Goal: Transaction & Acquisition: Purchase product/service

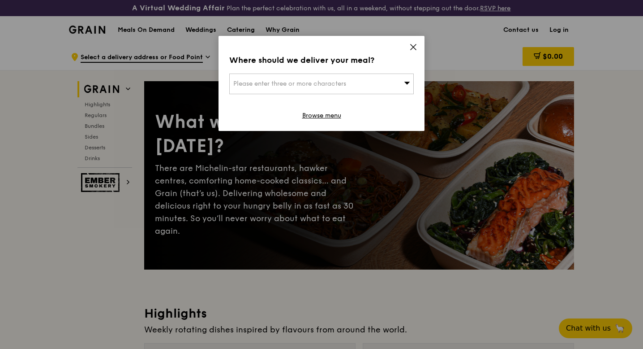
click at [280, 90] on div "Please enter three or more characters" at bounding box center [321, 83] width 185 height 21
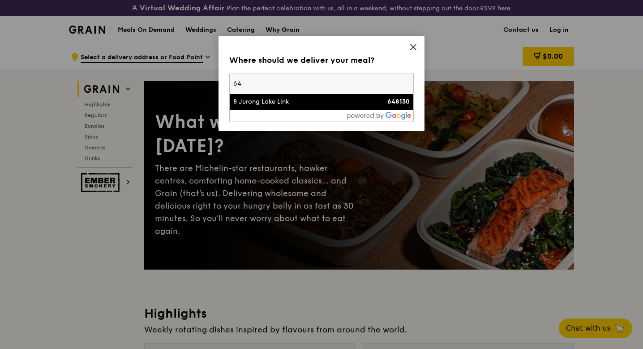
type input "6"
type input "[GEOGRAPHIC_DATA]"
click at [302, 102] on div "[GEOGRAPHIC_DATA]" at bounding box center [299, 101] width 133 height 9
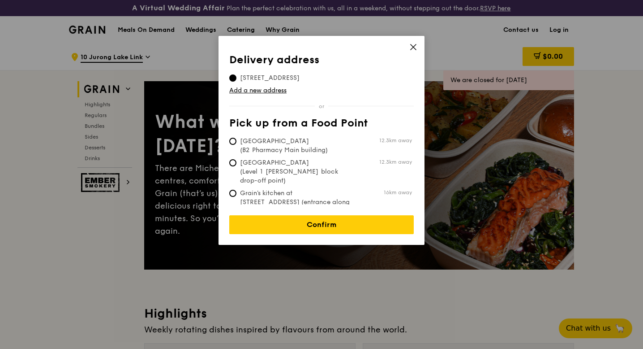
click at [314, 227] on div "Delivery address Pick up from a Food Point Delivery address [STREET_ADDRESS] Ad…" at bounding box center [322, 140] width 206 height 209
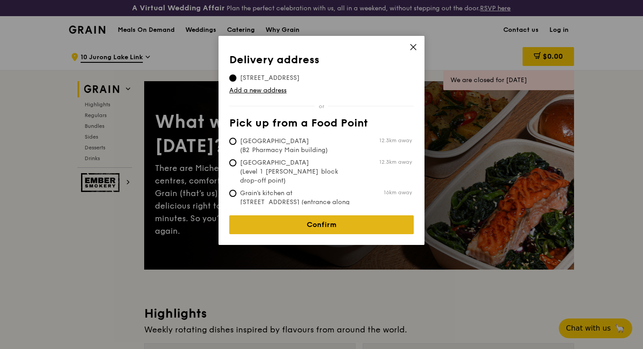
click at [312, 222] on link "Confirm" at bounding box center [321, 224] width 185 height 19
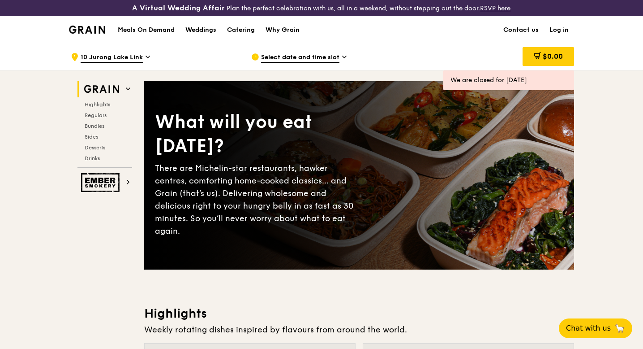
click at [554, 27] on link "Log in" at bounding box center [559, 30] width 30 height 27
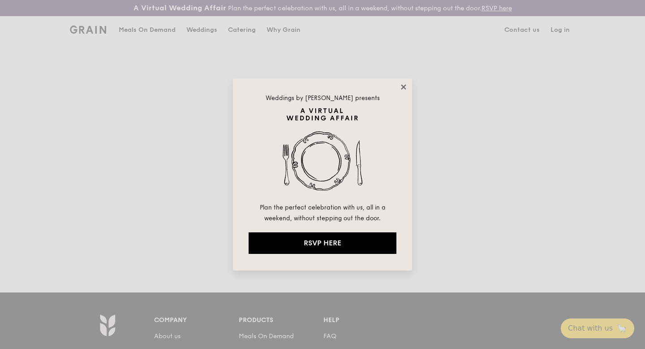
click at [401, 88] on icon at bounding box center [403, 86] width 5 height 5
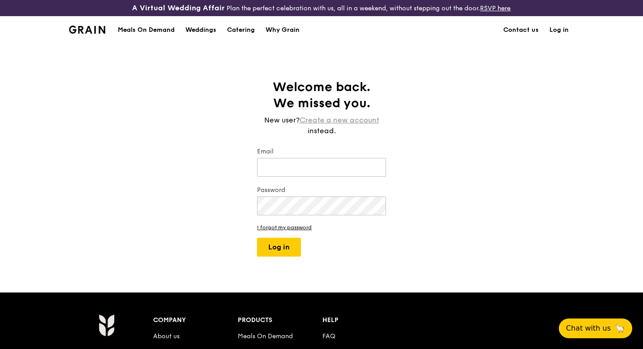
click at [339, 122] on link "Create a new account" at bounding box center [340, 120] width 80 height 11
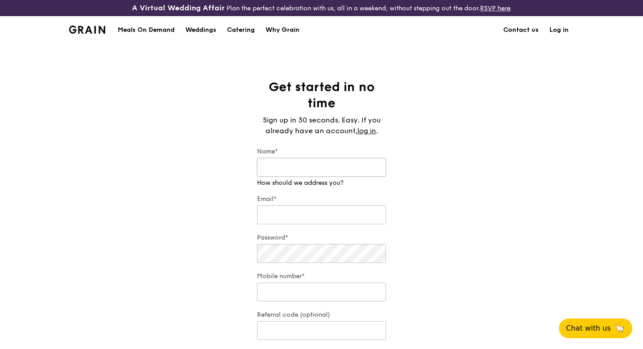
click at [314, 167] on input "Name*" at bounding box center [321, 167] width 129 height 19
type input "[PERSON_NAME]"
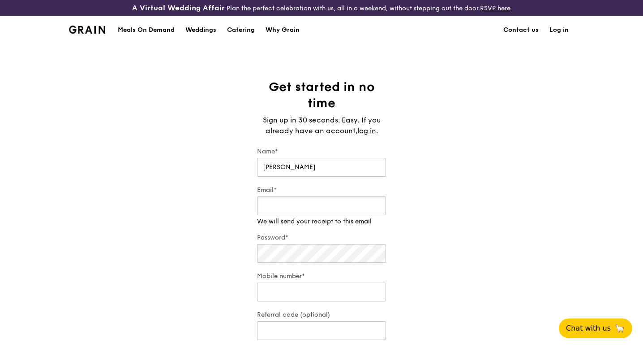
click at [303, 220] on div "Email* We will send your receipt to this email" at bounding box center [321, 205] width 129 height 40
type input "[EMAIL_ADDRESS][DOMAIN_NAME]"
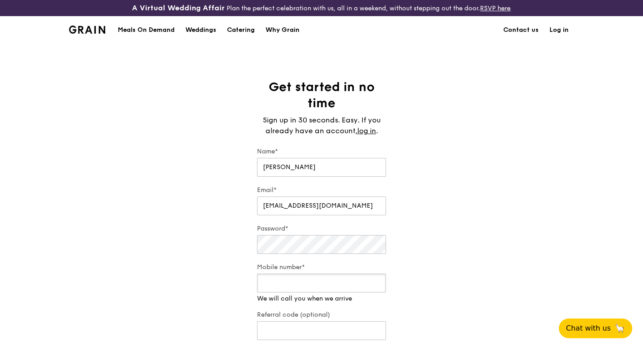
click at [336, 288] on input "Mobile number*" at bounding box center [321, 282] width 129 height 19
type input "92747666"
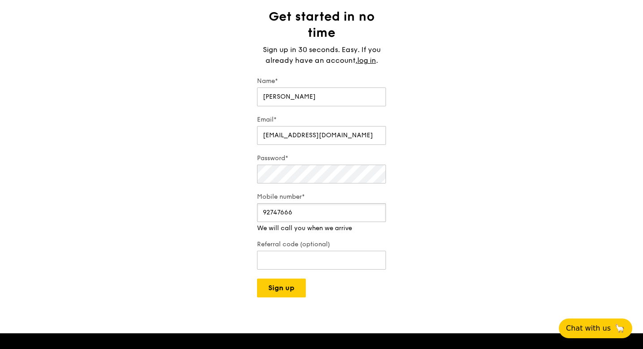
scroll to position [73, 0]
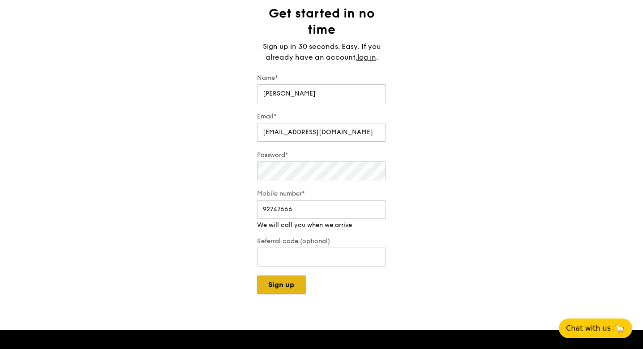
click at [273, 280] on button "Sign up" at bounding box center [281, 284] width 49 height 19
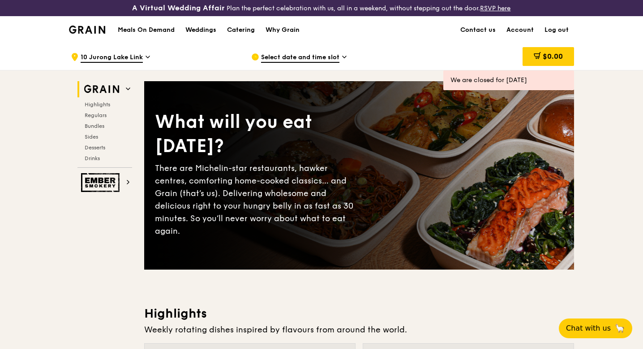
click at [301, 60] on span "Select date and time slot" at bounding box center [300, 58] width 78 height 10
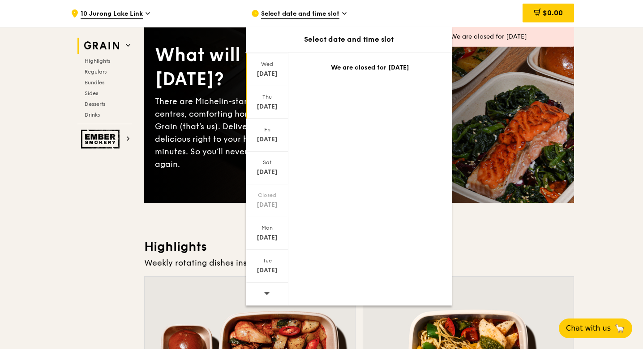
scroll to position [78, 0]
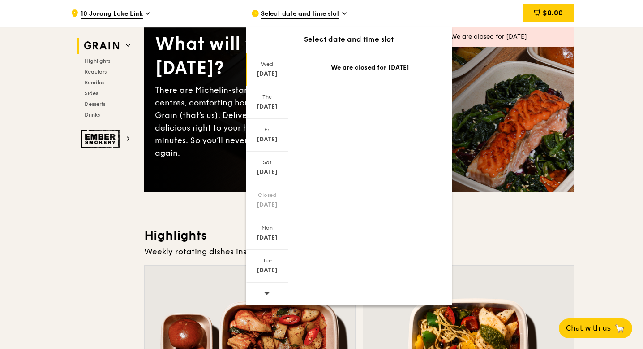
click at [266, 288] on span at bounding box center [267, 292] width 6 height 21
click at [264, 177] on div "[DATE]" at bounding box center [267, 167] width 43 height 33
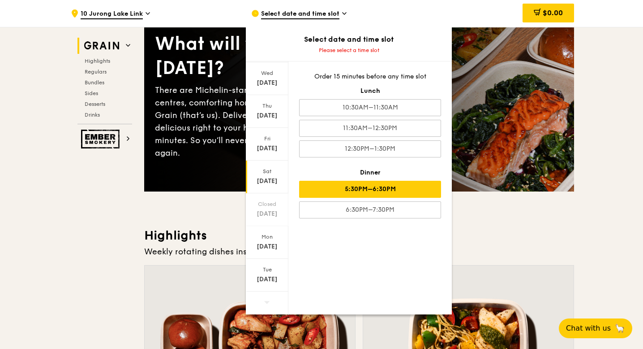
click at [371, 183] on div "5:30PM–6:30PM" at bounding box center [370, 189] width 142 height 17
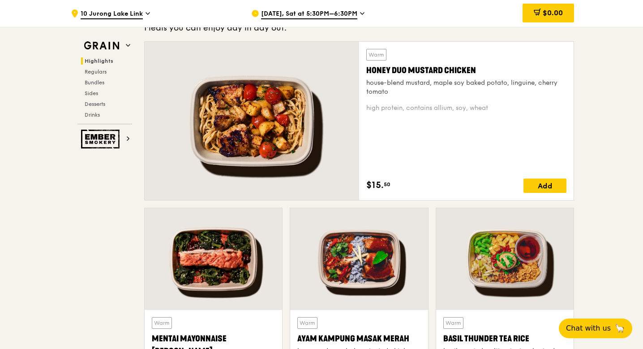
scroll to position [0, 0]
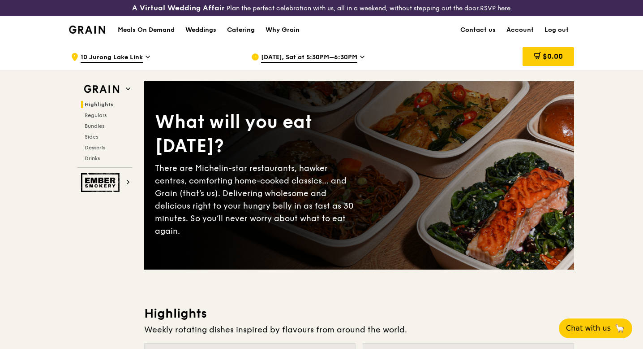
click at [239, 32] on div "Catering" at bounding box center [241, 30] width 28 height 27
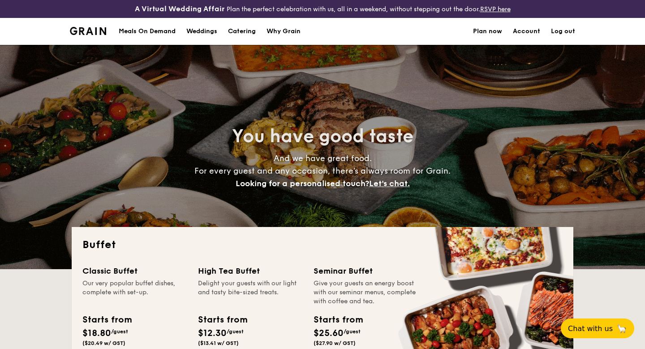
select select
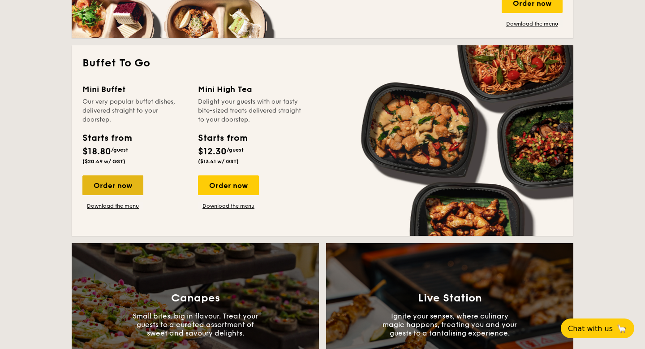
scroll to position [607, 0]
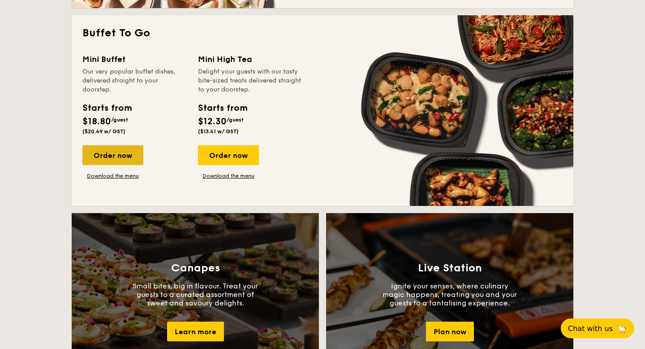
click at [111, 154] on div "Order now" at bounding box center [112, 155] width 61 height 20
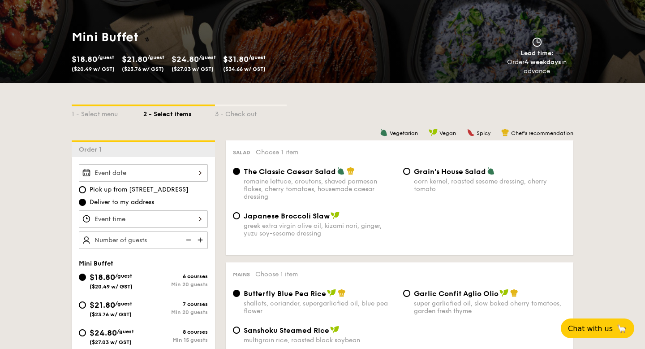
scroll to position [164, 0]
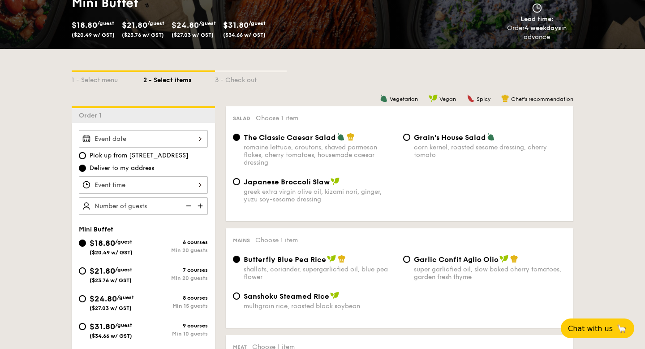
click at [121, 135] on div at bounding box center [143, 138] width 129 height 17
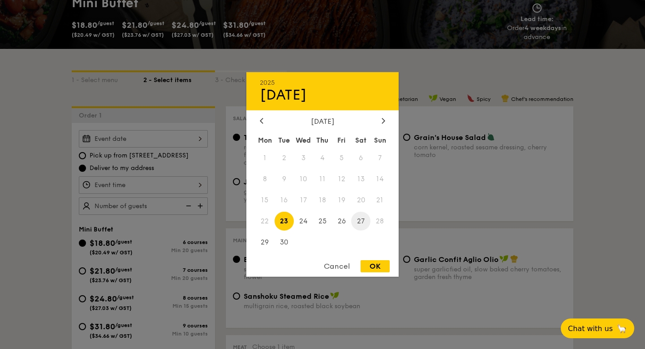
click at [359, 221] on span "27" at bounding box center [360, 220] width 19 height 19
click at [375, 267] on div "OK" at bounding box center [375, 266] width 29 height 12
type input "Sep 27, 2025"
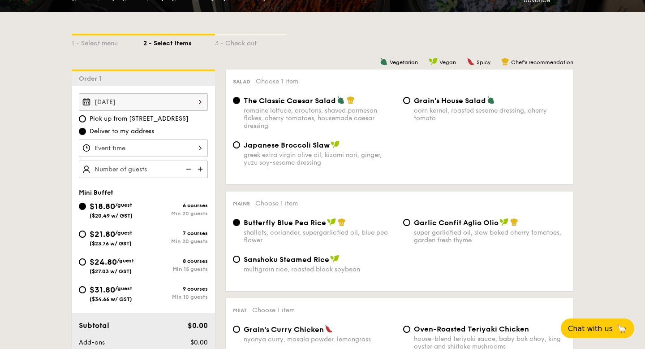
scroll to position [203, 0]
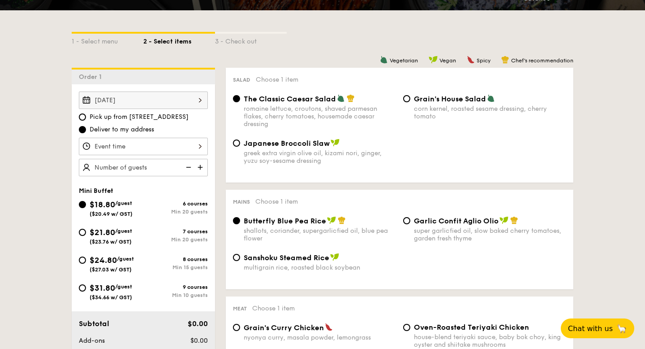
click at [179, 142] on div at bounding box center [143, 146] width 129 height 17
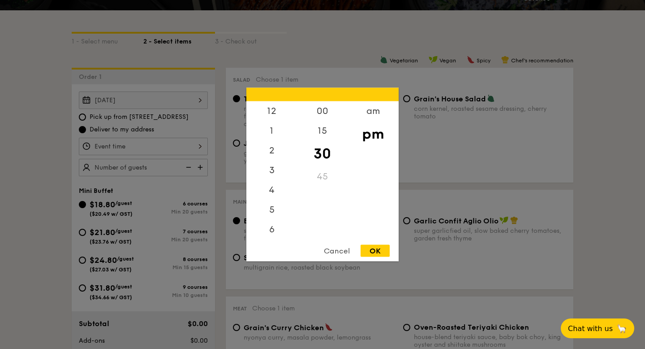
scroll to position [39, 0]
click at [268, 194] on div "6" at bounding box center [271, 193] width 51 height 26
click at [323, 109] on div "00" at bounding box center [322, 114] width 51 height 26
click at [370, 246] on div "OK" at bounding box center [375, 251] width 29 height 12
type input "6:00PM"
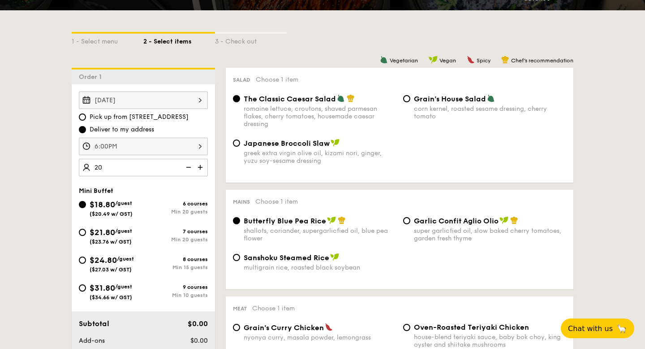
type input "20 guests"
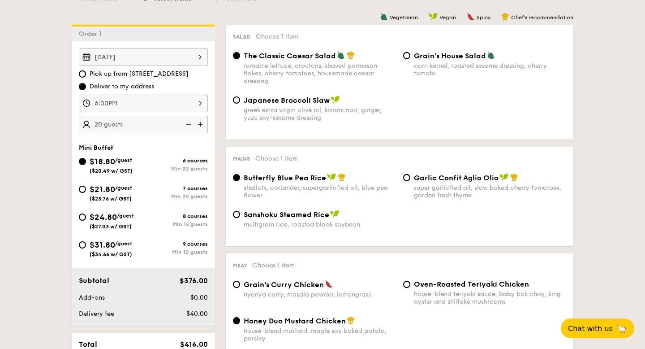
scroll to position [244, 0]
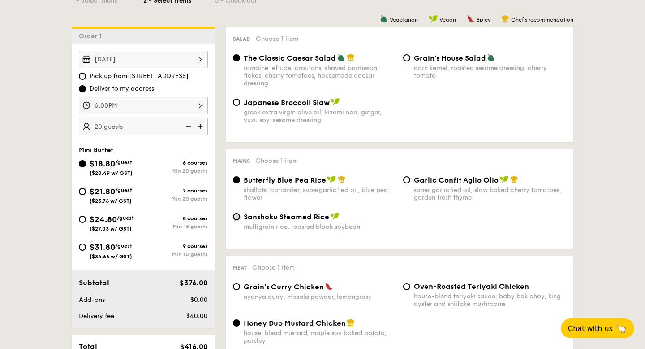
click at [238, 216] on input "Sanshoku Steamed Rice multigrain rice, roasted black soybean" at bounding box center [236, 216] width 7 height 7
radio input "true"
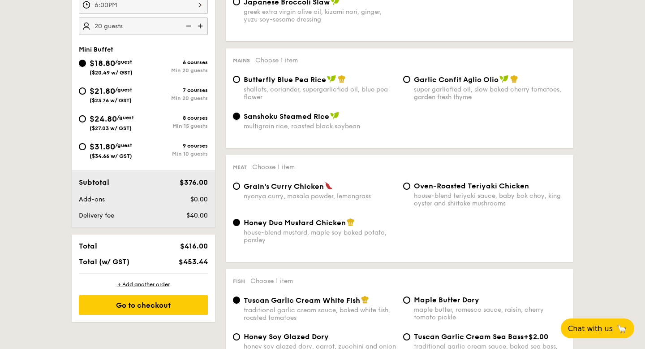
scroll to position [358, 0]
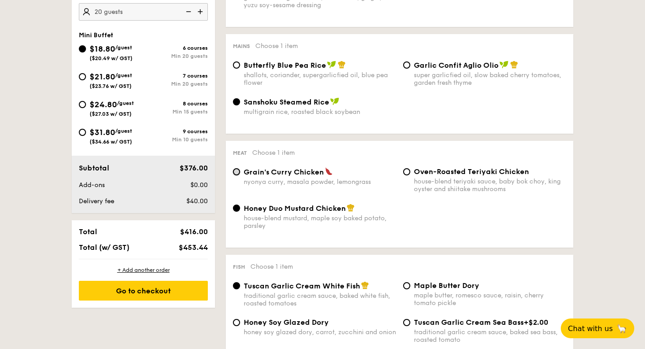
click at [237, 175] on input "Grain's Curry Chicken nyonya curry, masala powder, lemongrass" at bounding box center [236, 171] width 7 height 7
radio input "true"
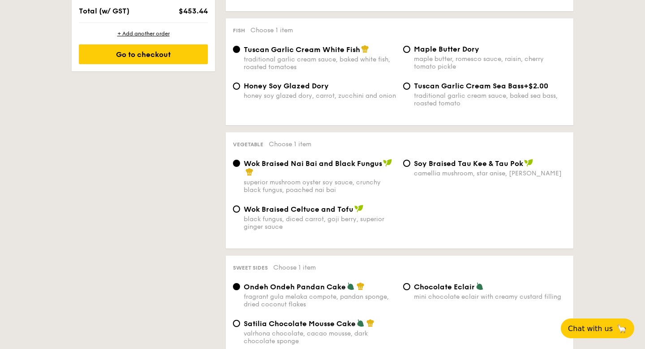
scroll to position [599, 0]
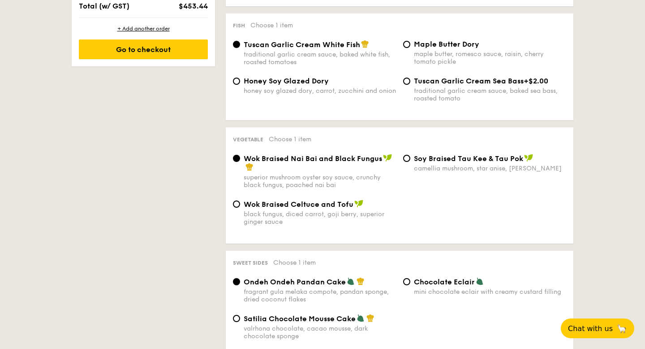
click at [305, 223] on div "black fungus, diced carrot, goji berry, superior ginger sauce" at bounding box center [320, 217] width 152 height 15
click at [240, 207] on input "Wok Braised Celtuce and Tofu black fungus, diced carrot, goji berry, superior g…" at bounding box center [236, 203] width 7 height 7
radio input "true"
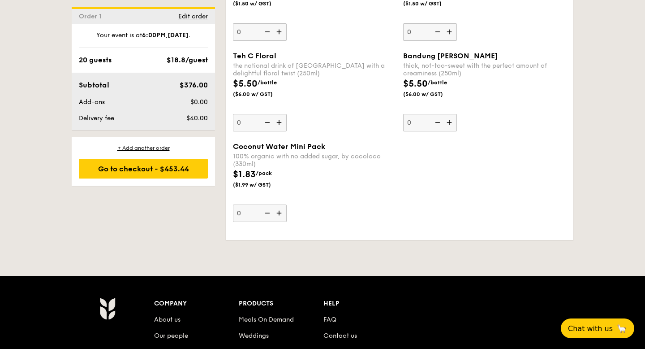
scroll to position [1762, 0]
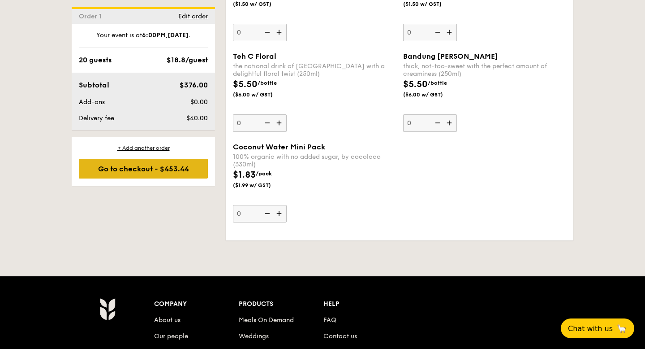
click at [144, 172] on div "Go to checkout - $453.44" at bounding box center [143, 169] width 129 height 20
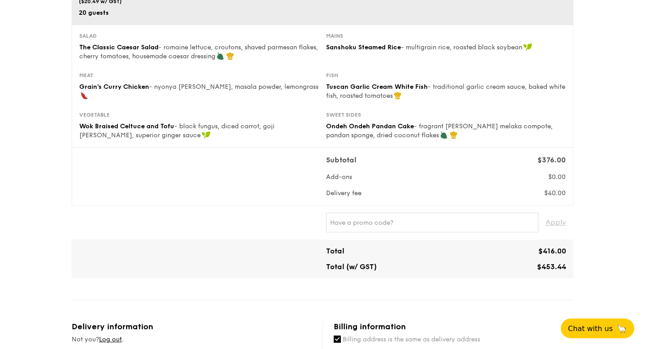
scroll to position [141, 0]
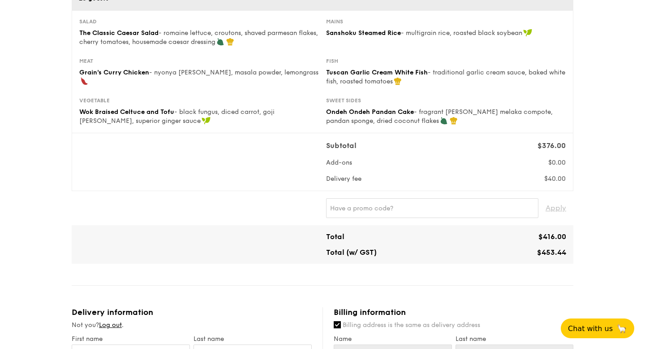
click at [386, 219] on div "Apply" at bounding box center [323, 208] width 502 height 34
click at [386, 218] on div "Apply" at bounding box center [323, 208] width 502 height 34
click at [376, 208] on input "text" at bounding box center [432, 208] width 212 height 20
paste input "DIVENEW"
type input "DIVENEW"
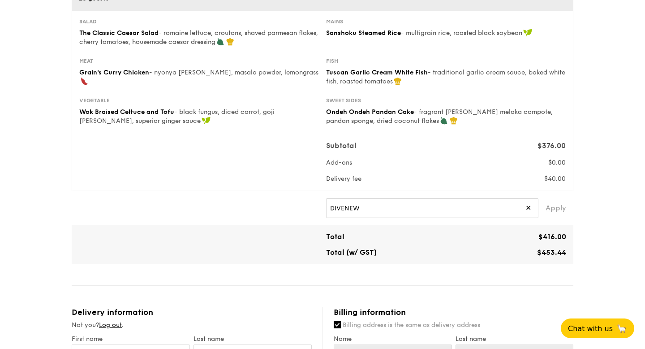
click at [557, 207] on span "Apply" at bounding box center [556, 208] width 21 height 20
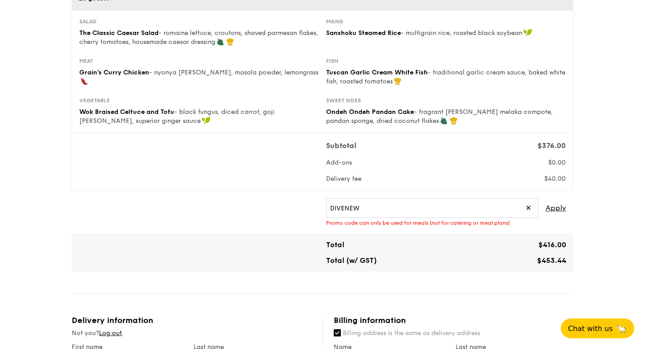
click at [530, 205] on span "✕" at bounding box center [529, 208] width 6 height 20
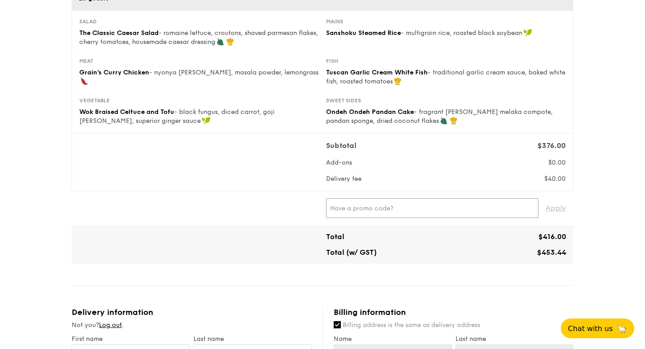
click at [357, 203] on input "text" at bounding box center [432, 208] width 212 height 20
paste input "DIVEXGRAIN"
type input "DIVEXGRAIN"
click at [560, 206] on span "Apply" at bounding box center [556, 208] width 21 height 20
click at [382, 206] on span "✕" at bounding box center [385, 208] width 6 height 20
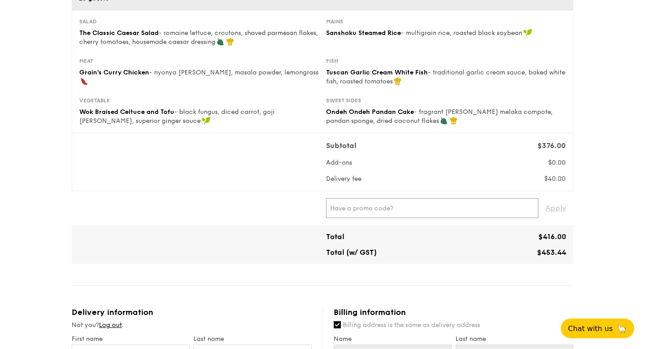
click at [373, 206] on input "text" at bounding box center [432, 208] width 212 height 20
paste input "RF49570"
type input "RF49570"
click at [367, 207] on span "✕" at bounding box center [370, 208] width 6 height 20
click at [362, 207] on input "text" at bounding box center [432, 208] width 212 height 20
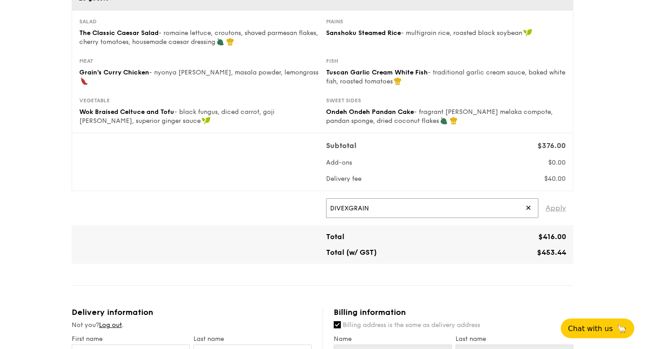
type input "DIVEXGRAIN"
click at [559, 208] on span "Apply" at bounding box center [556, 208] width 21 height 20
click at [382, 210] on span "✕" at bounding box center [385, 208] width 6 height 20
click at [371, 210] on input "text" at bounding box center [432, 208] width 212 height 20
paste input "GENECO16CA"
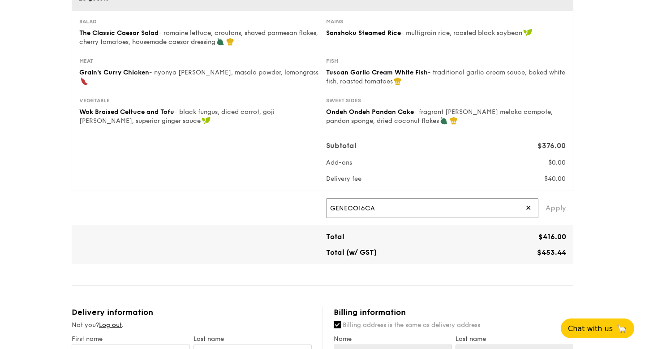
type input "GENECO16CA"
click at [563, 204] on span "Apply" at bounding box center [556, 208] width 21 height 20
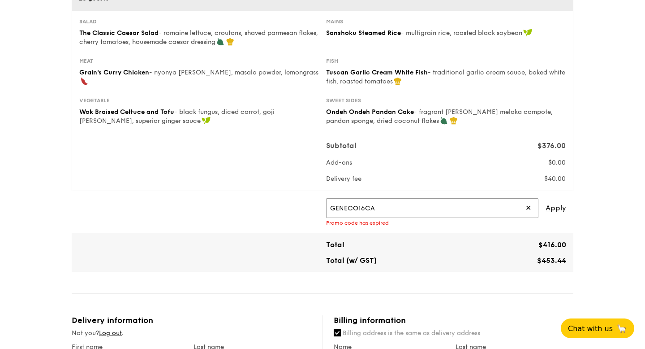
drag, startPoint x: 380, startPoint y: 213, endPoint x: 306, endPoint y: 205, distance: 74.9
click at [306, 205] on div "GENECO16CA ✕ Apply Promo code has expired" at bounding box center [322, 212] width 495 height 28
type input "DIVEXGRAIN"
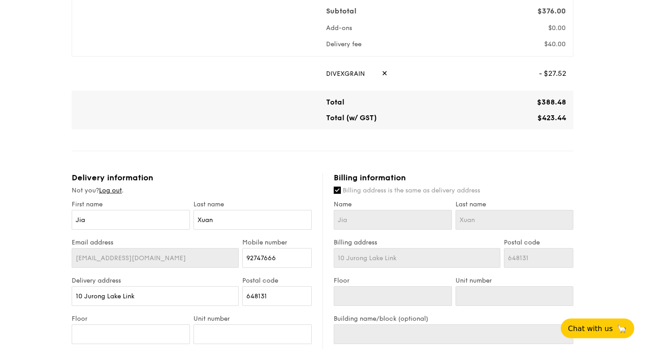
scroll to position [288, 0]
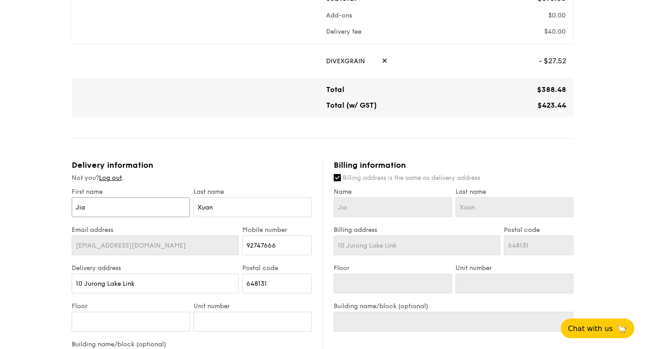
click at [107, 207] on input "Jia" at bounding box center [131, 207] width 118 height 20
type input "[PERSON_NAME]"
drag, startPoint x: 230, startPoint y: 207, endPoint x: 194, endPoint y: 207, distance: 36.7
click at [194, 207] on input "Xuan" at bounding box center [253, 207] width 118 height 20
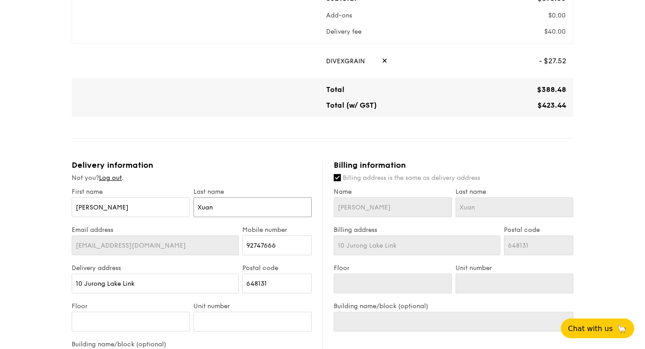
type input "G"
type input "Go"
type input "Goh"
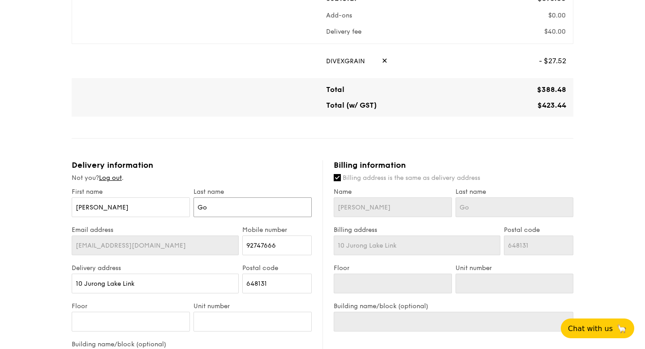
type input "Goh"
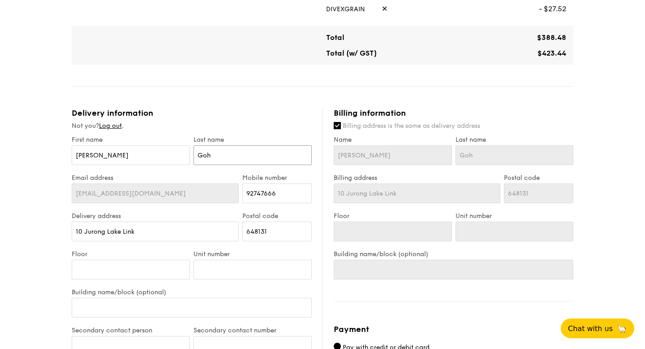
scroll to position [342, 0]
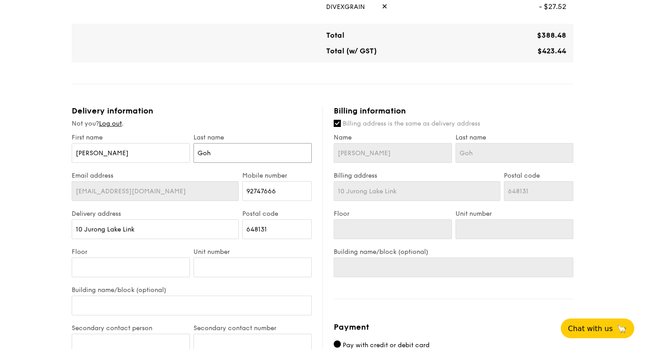
type input "Goh"
click at [224, 263] on input "Unit number" at bounding box center [253, 267] width 118 height 20
type input "1"
type input "17"
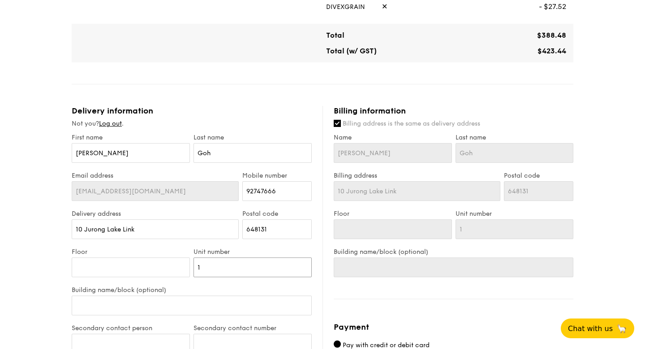
type input "17"
type input "17-"
type input "17-2"
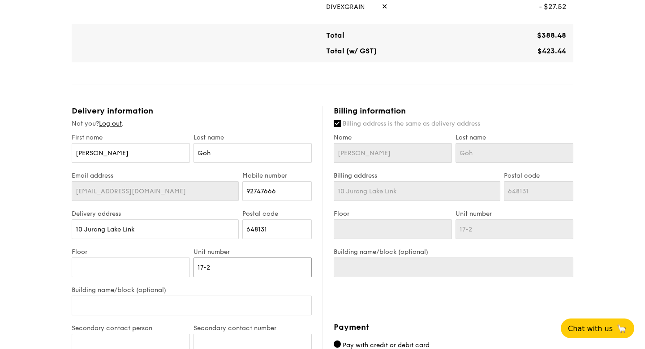
type input "17-21"
type input "17-2"
type input "17-"
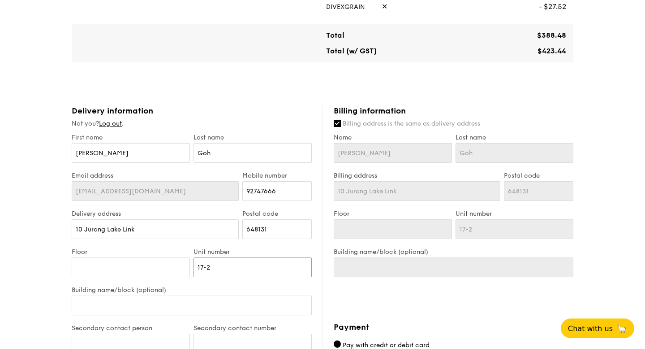
type input "17-"
type input "17"
type input "1"
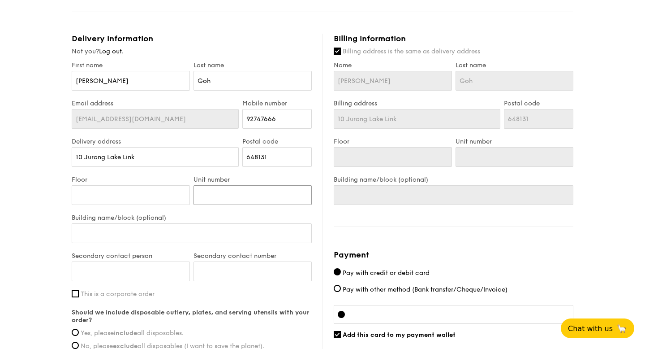
scroll to position [418, 0]
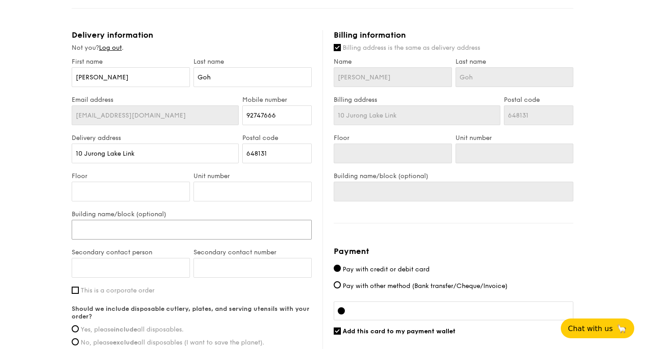
click at [160, 224] on input "Building name/block (optional)" at bounding box center [192, 230] width 240 height 20
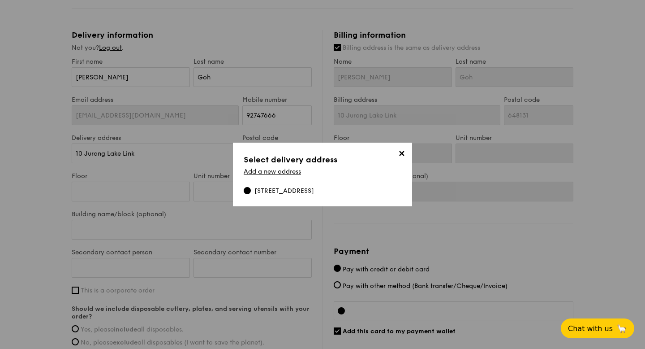
click at [402, 153] on span "✕" at bounding box center [401, 155] width 13 height 13
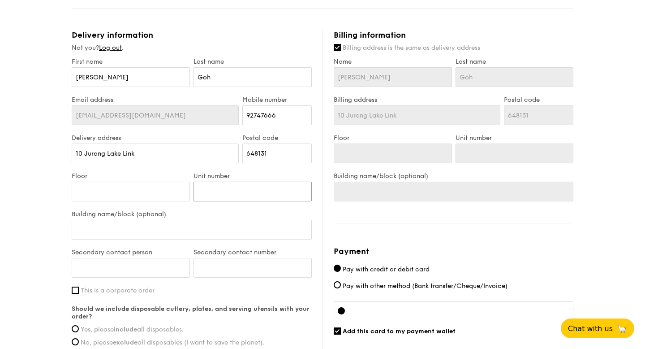
click at [220, 190] on input "Unit number" at bounding box center [253, 191] width 118 height 20
click at [136, 205] on div "Floor" at bounding box center [131, 191] width 122 height 38
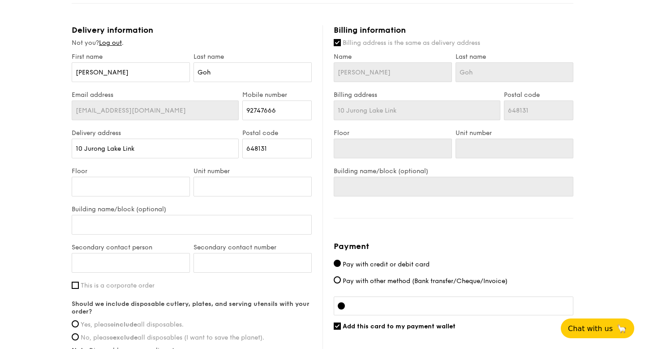
scroll to position [552, 0]
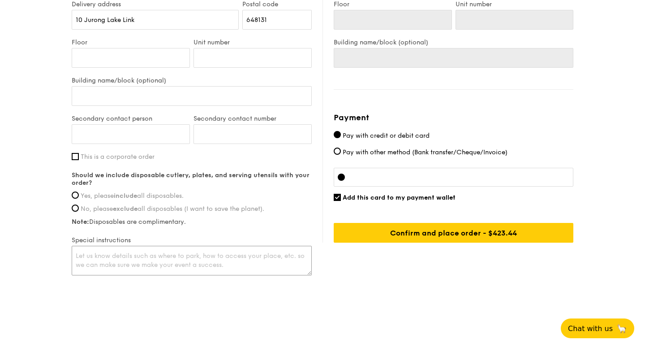
click at [167, 269] on textarea at bounding box center [192, 261] width 240 height 30
type textarea "Please deliver to BBQ Pit 1. My unit number is #17-21 at Block 8."
click at [77, 194] on input "Yes, please include all disposables." at bounding box center [75, 194] width 7 height 7
radio input "true"
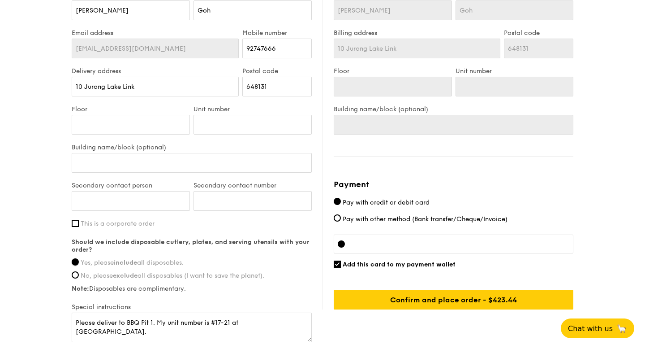
scroll to position [483, 0]
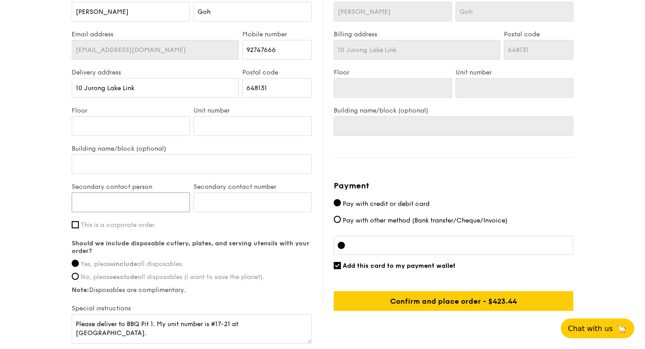
click at [122, 201] on input "Secondary contact person" at bounding box center [131, 202] width 118 height 20
type input "Jonathan Koh"
click at [254, 200] on input "Secondary contact number" at bounding box center [253, 202] width 118 height 20
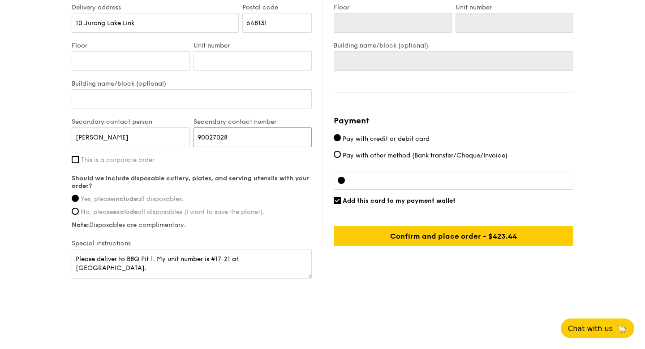
scroll to position [548, 0]
type input "90027028"
click at [171, 257] on textarea "Please deliver to BBQ Pit 1. My unit number is #17-21 at Block 8." at bounding box center [192, 264] width 240 height 30
click at [164, 256] on textarea "Please deliver to BBQ Pit 1. My unit number is #17-21 at Block 8." at bounding box center [192, 264] width 240 height 30
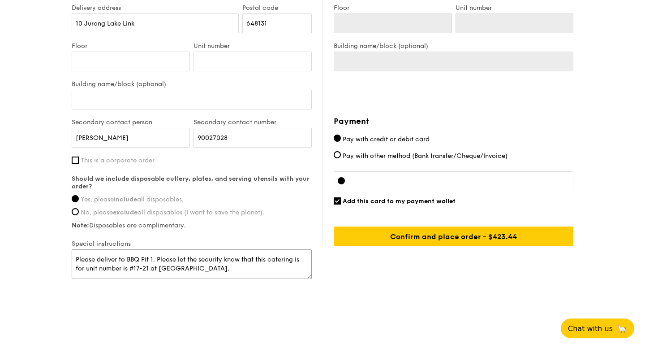
click at [129, 269] on textarea "Please deliver to BBQ Pit 1. Please let the security know that this catering is…" at bounding box center [192, 264] width 240 height 30
click at [86, 267] on textarea "Please deliver to BBQ Pit 1. Please let the security know that this catering is…" at bounding box center [192, 264] width 240 height 30
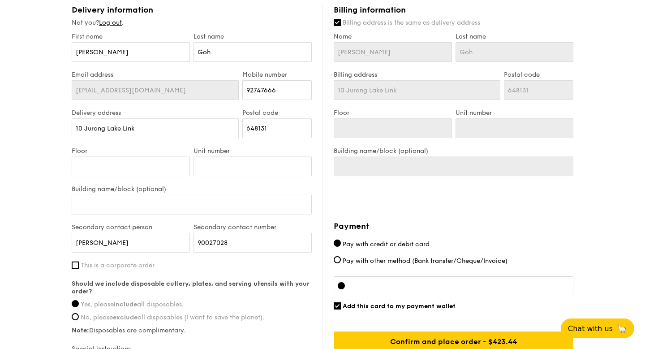
scroll to position [442, 0]
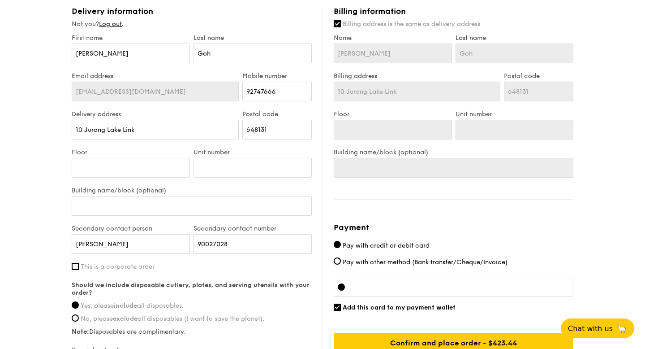
type textarea "Please deliver to BBQ Pit 1. Please let the security know that this catering is…"
click at [336, 26] on input "Billing address is the same as delivery address" at bounding box center [337, 23] width 7 height 7
checkbox input "false"
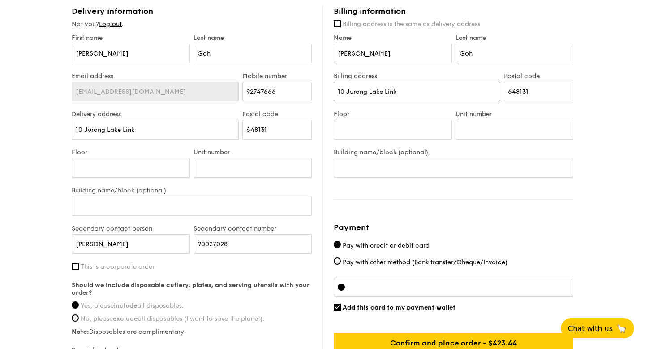
click at [403, 92] on input "10 Jurong Lake Link" at bounding box center [417, 92] width 167 height 20
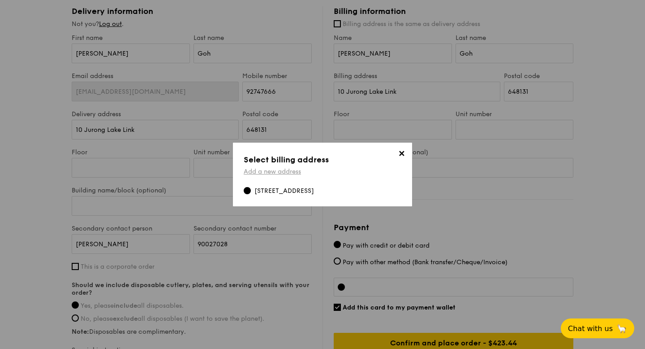
click at [272, 174] on link "Add a new address" at bounding box center [272, 172] width 57 height 8
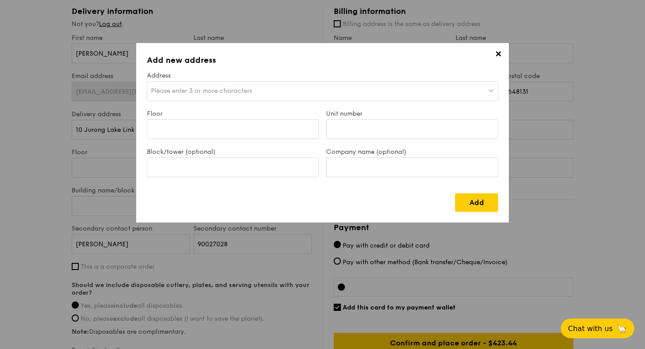
click at [209, 90] on span "Please enter 3 or more characters" at bounding box center [201, 91] width 101 height 8
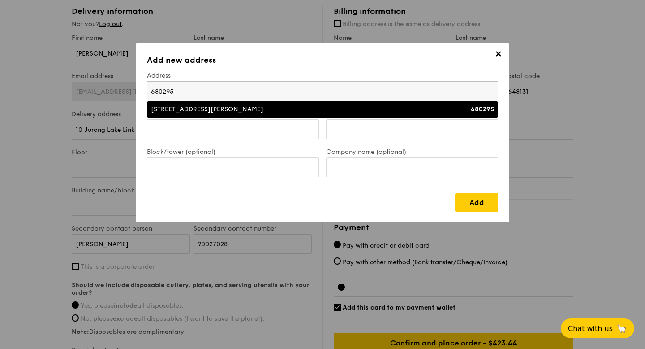
type input "680295"
click at [184, 109] on div "295 Choa Chu Kang Avenue 2" at bounding box center [280, 109] width 258 height 9
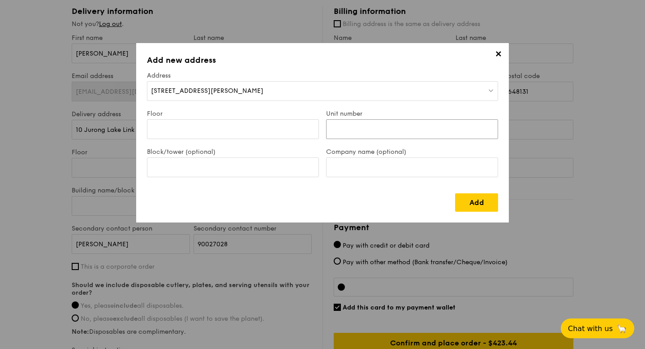
click at [335, 131] on input "Unit number" at bounding box center [412, 129] width 172 height 20
type input "12-151"
click at [469, 202] on link "Add" at bounding box center [476, 202] width 43 height 18
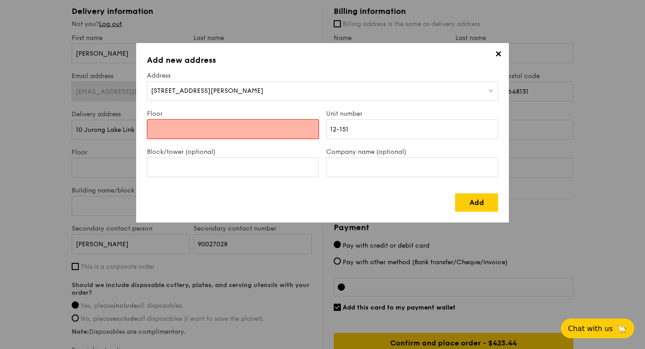
click at [289, 125] on input "Floor" at bounding box center [233, 129] width 172 height 20
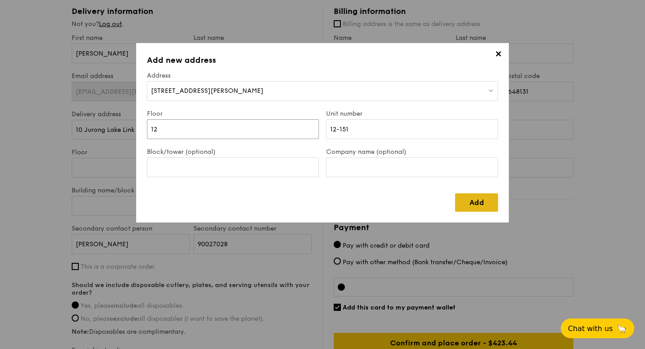
type input "12"
click at [469, 205] on link "Add" at bounding box center [476, 202] width 43 height 18
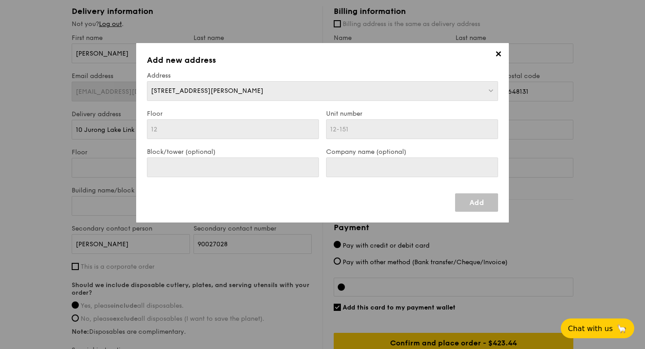
type input "295 Choa Chu Kang Avenue 2"
type input "680295"
type input "12"
type input "12-151"
type input "295 Choa Chu Kang Avenue 2"
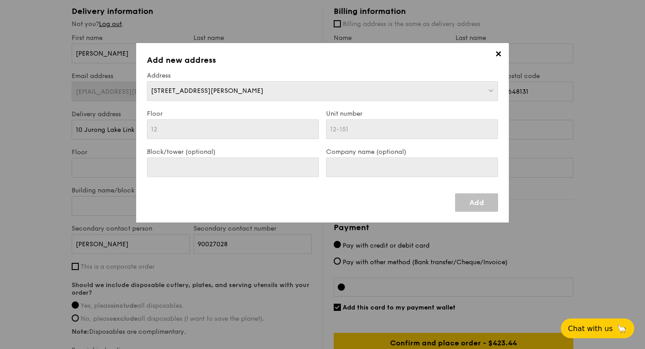
type input "680295"
type input "12"
type input "12-151"
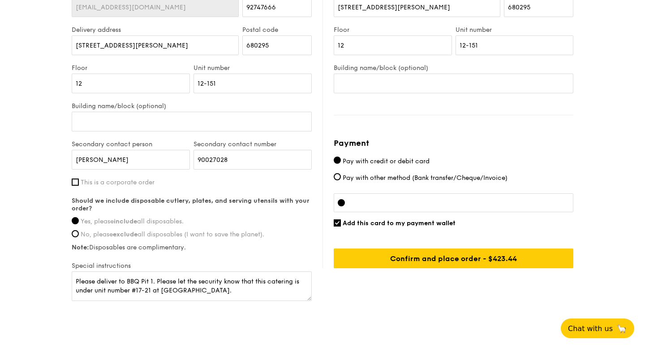
scroll to position [552, 0]
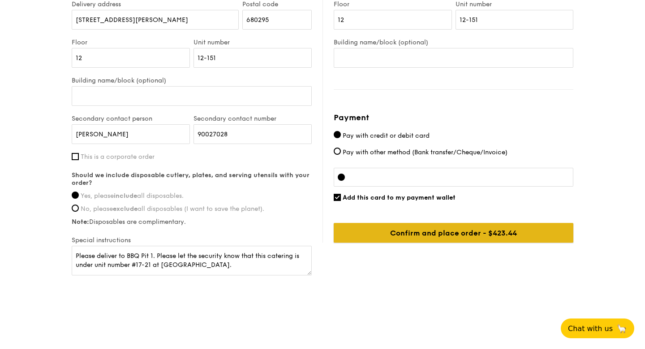
click at [454, 230] on input "Confirm and place order - $453.44" at bounding box center [454, 233] width 240 height 20
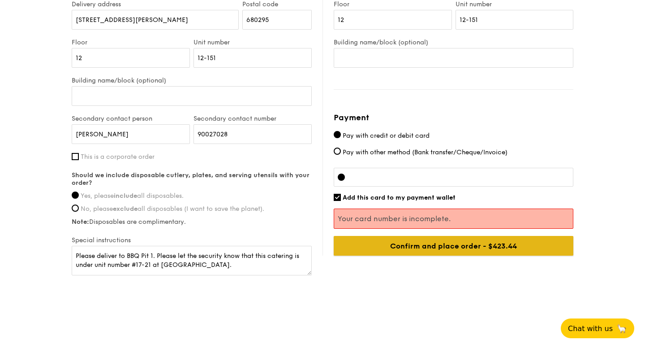
click at [421, 245] on input "Confirm and place order - $453.44" at bounding box center [454, 246] width 240 height 20
click at [470, 244] on input "Confirm and place order - $453.44" at bounding box center [454, 246] width 240 height 20
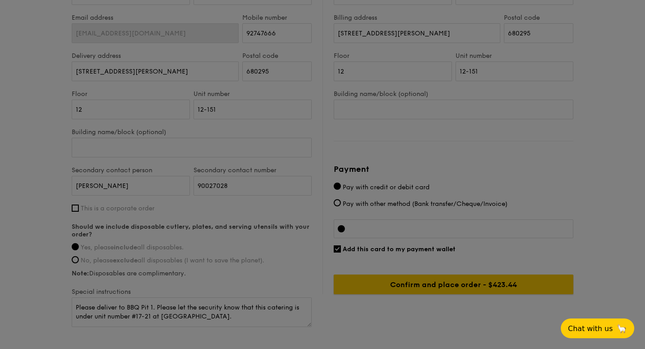
scroll to position [499, 0]
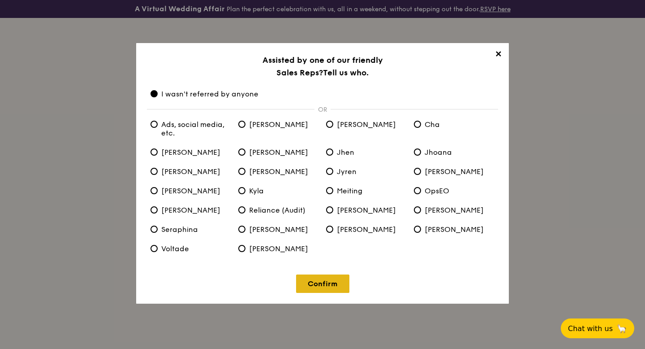
click at [300, 280] on link "Confirm" at bounding box center [322, 283] width 53 height 18
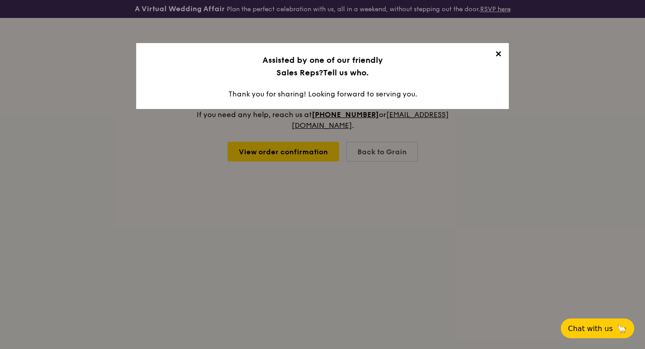
click at [500, 49] on span "✕" at bounding box center [498, 55] width 13 height 13
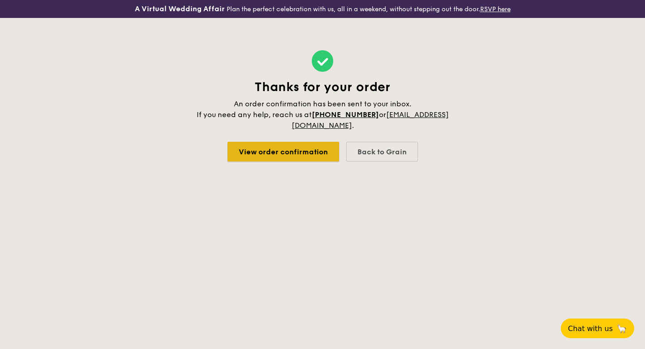
click at [327, 149] on link "View order confirmation" at bounding box center [284, 152] width 112 height 20
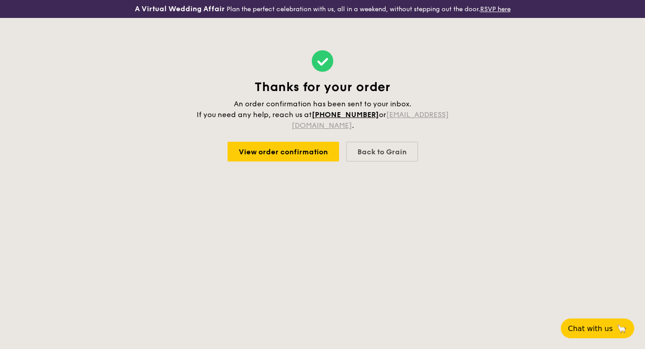
click at [321, 126] on link "catering@grain.com.sg" at bounding box center [370, 119] width 157 height 19
drag, startPoint x: 362, startPoint y: 125, endPoint x: 281, endPoint y: 126, distance: 80.6
click at [281, 126] on span "An order confirmation has been sent to your inbox. If you need any help, reach …" at bounding box center [323, 114] width 252 height 30
copy link "catering@grain.com.sg"
click at [387, 156] on div "Back to Grain" at bounding box center [382, 152] width 72 height 20
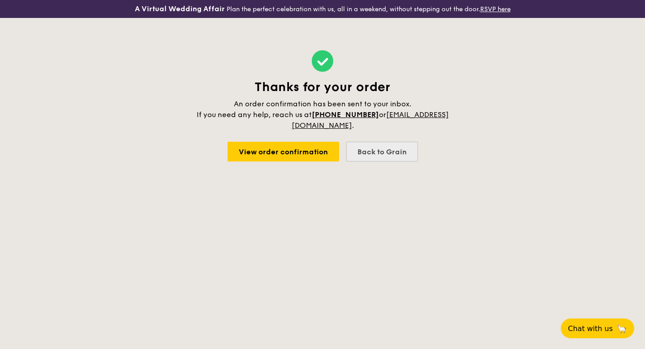
select select
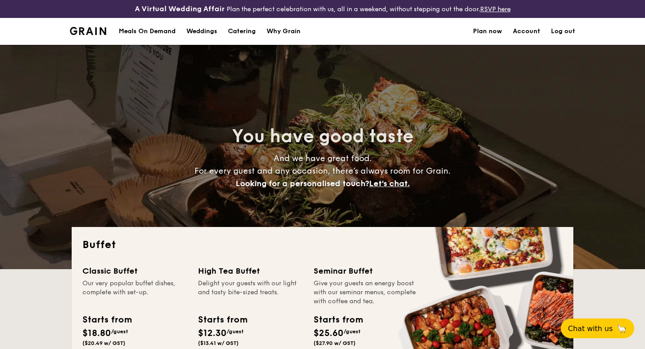
click at [530, 31] on link "Account" at bounding box center [526, 31] width 27 height 27
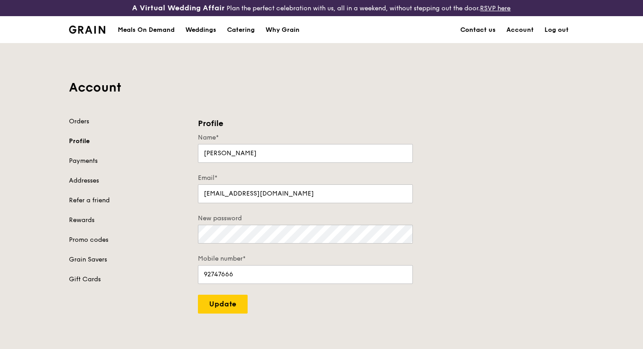
click at [473, 26] on link "Contact us" at bounding box center [478, 30] width 46 height 27
